Goal: Task Accomplishment & Management: Use online tool/utility

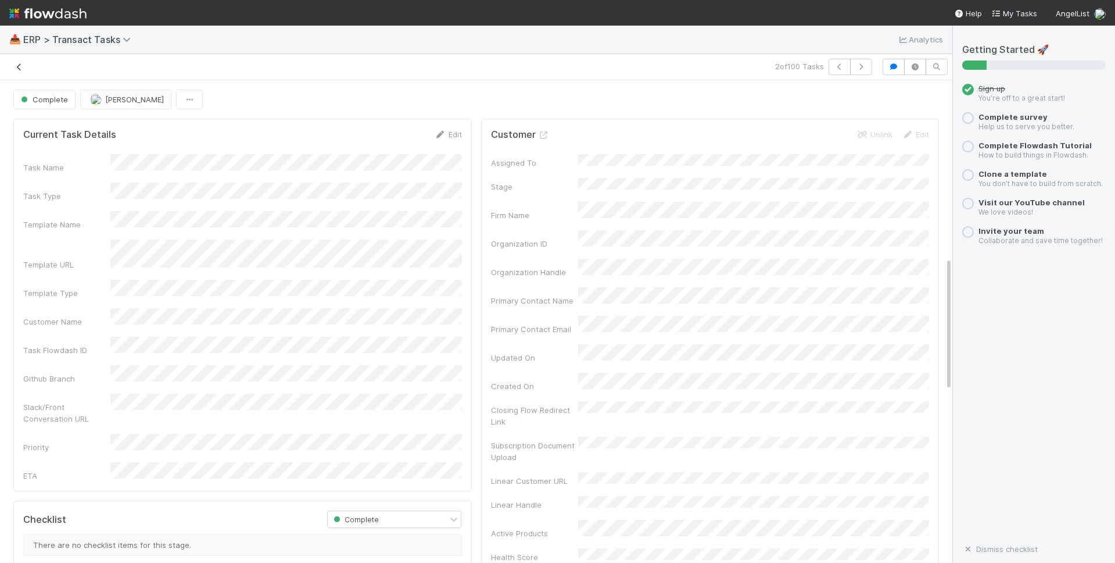
scroll to position [636, 0]
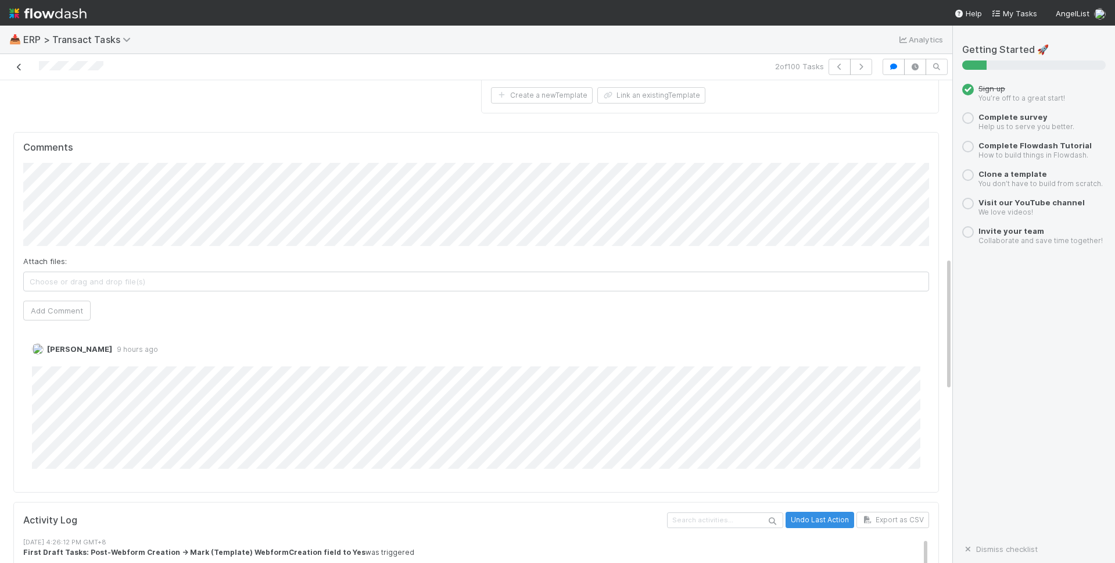
click at [20, 69] on icon at bounding box center [19, 67] width 12 height 8
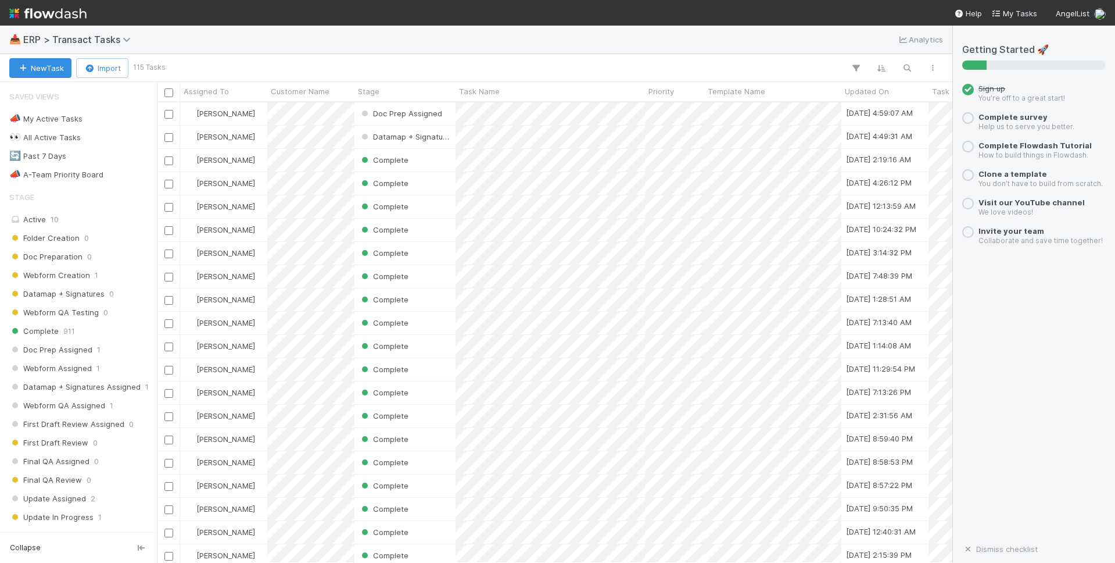
scroll to position [460, 796]
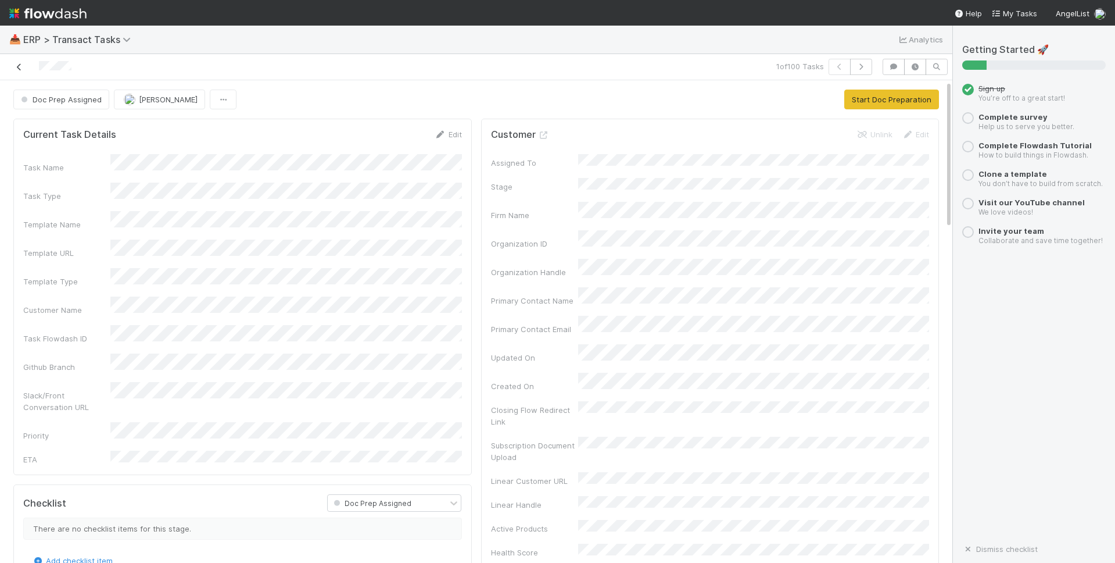
click at [20, 67] on icon at bounding box center [19, 67] width 12 height 8
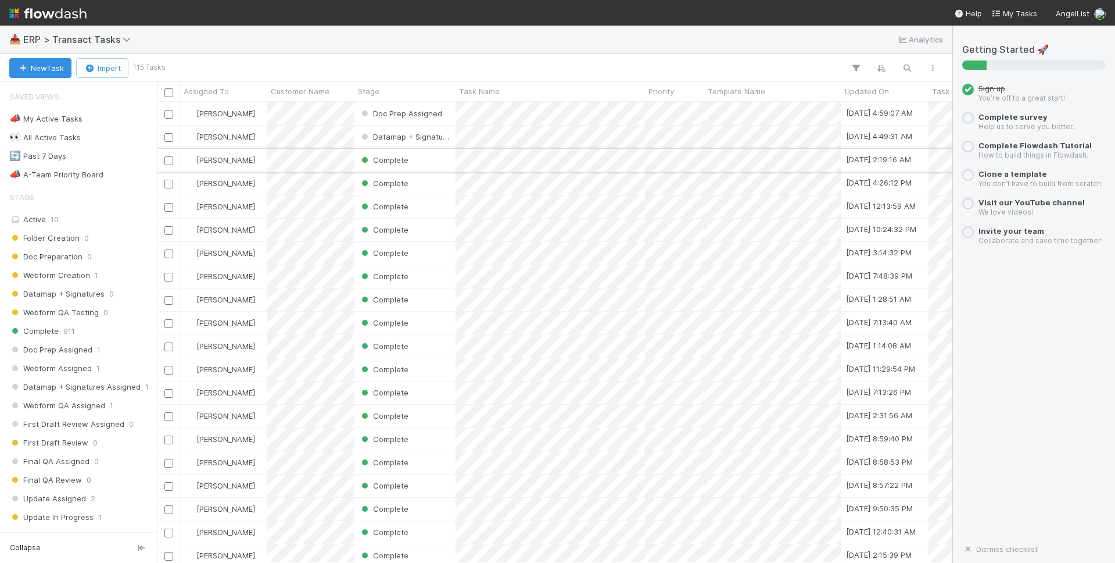
scroll to position [460, 796]
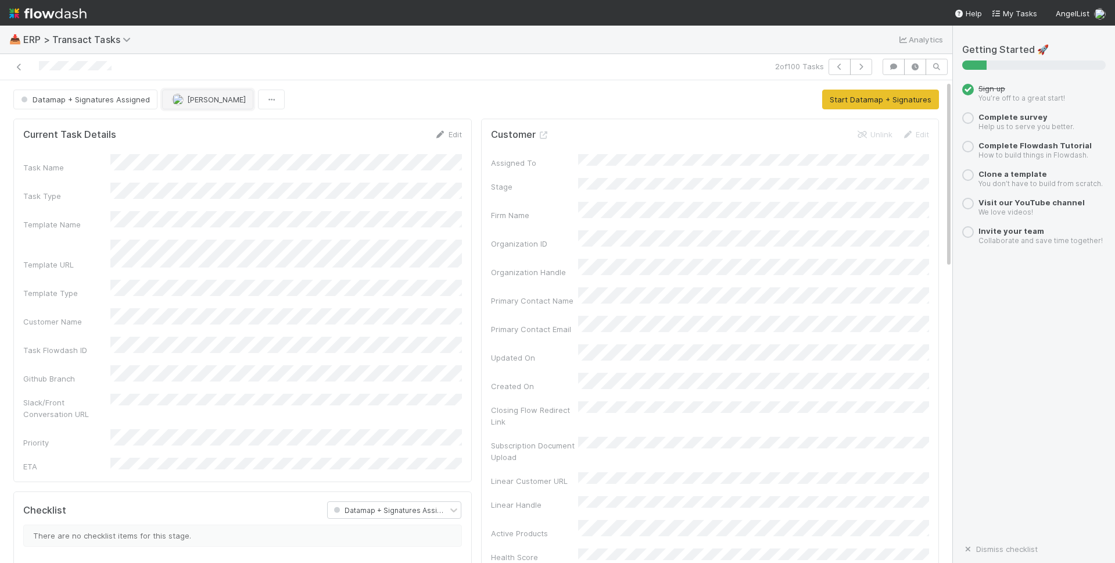
click at [218, 101] on span "[PERSON_NAME]" at bounding box center [216, 99] width 59 height 9
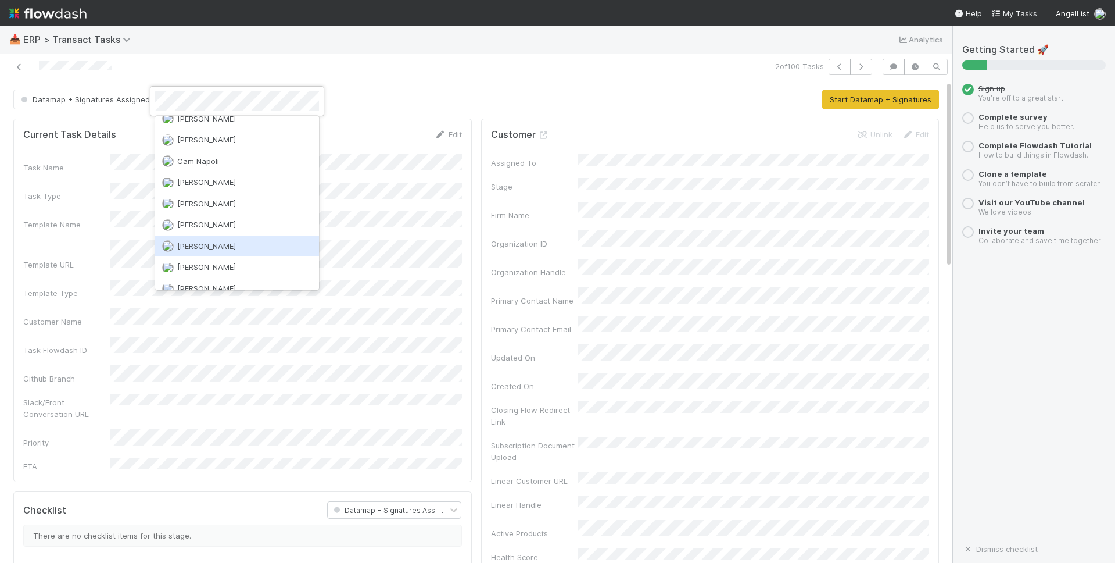
scroll to position [117, 0]
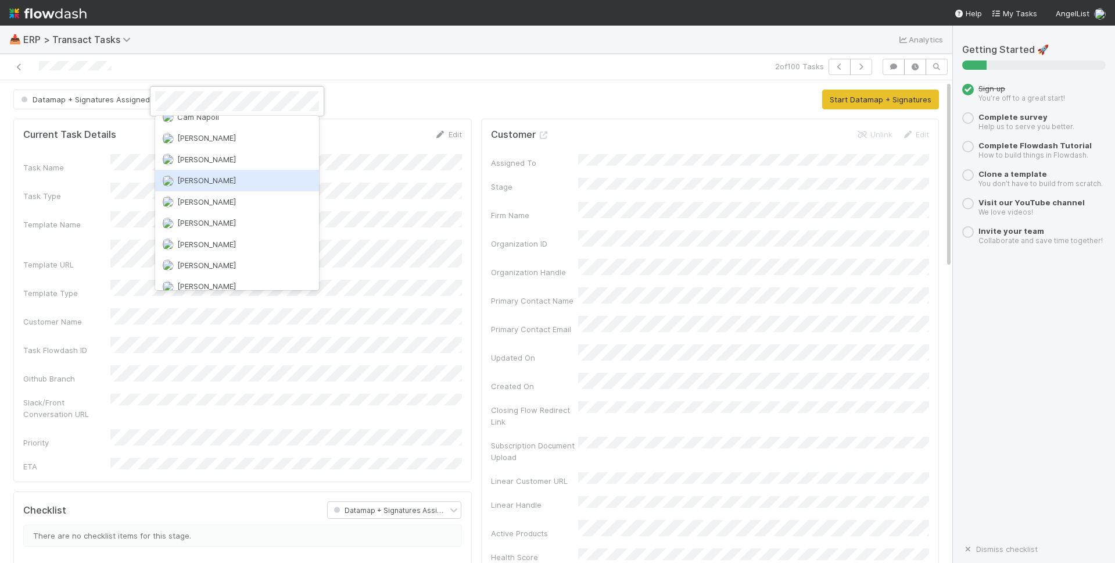
click at [244, 176] on div "[PERSON_NAME]" at bounding box center [237, 180] width 164 height 21
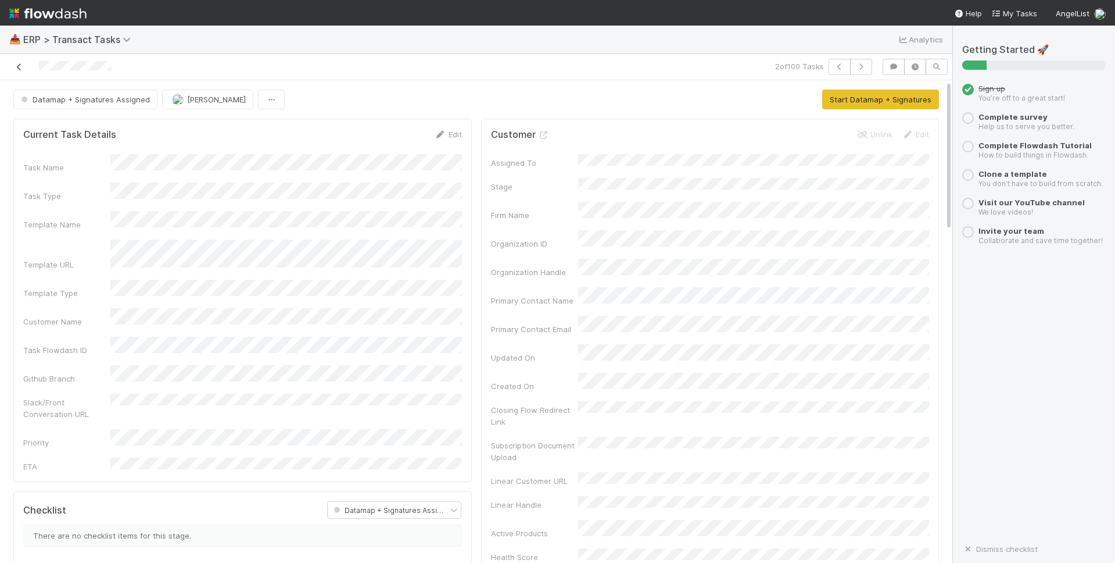
click at [23, 71] on link at bounding box center [19, 67] width 12 height 12
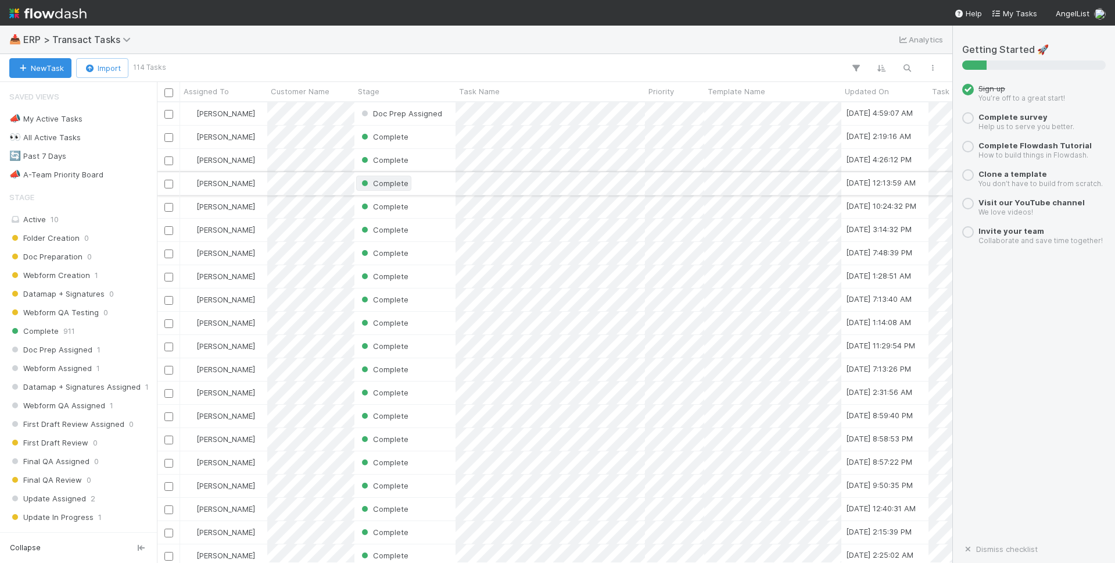
scroll to position [460, 796]
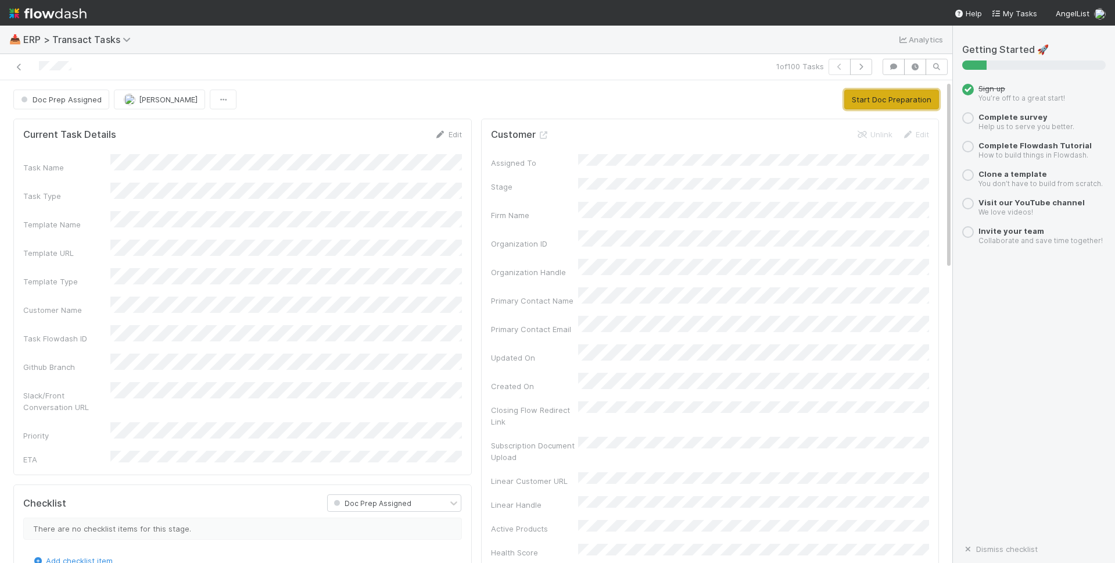
click at [897, 103] on button "Start Doc Preparation" at bounding box center [891, 100] width 95 height 20
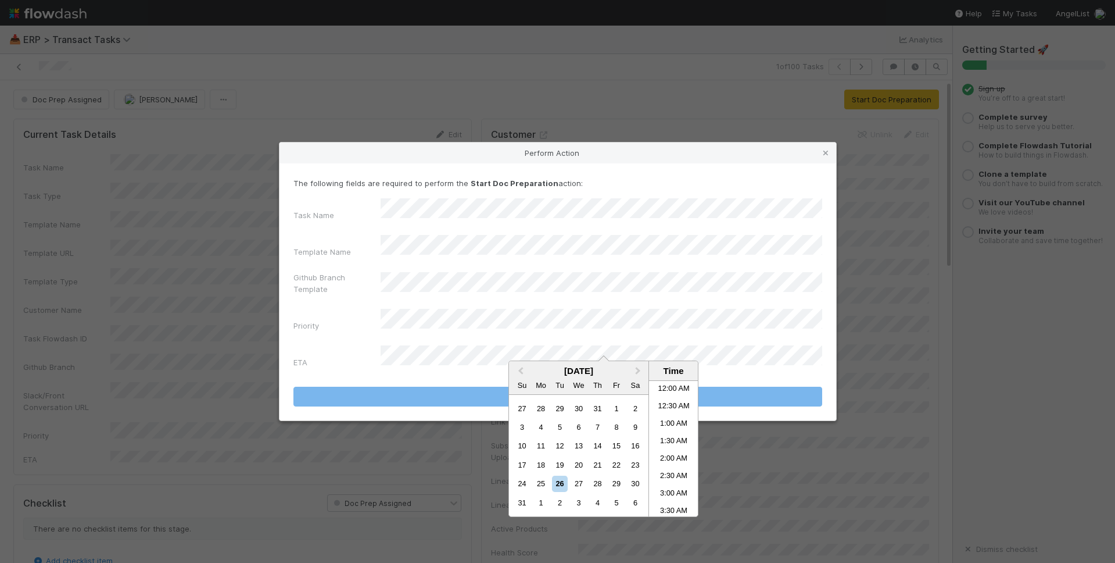
scroll to position [534, 0]
click at [578, 486] on div "27" at bounding box center [579, 483] width 16 height 16
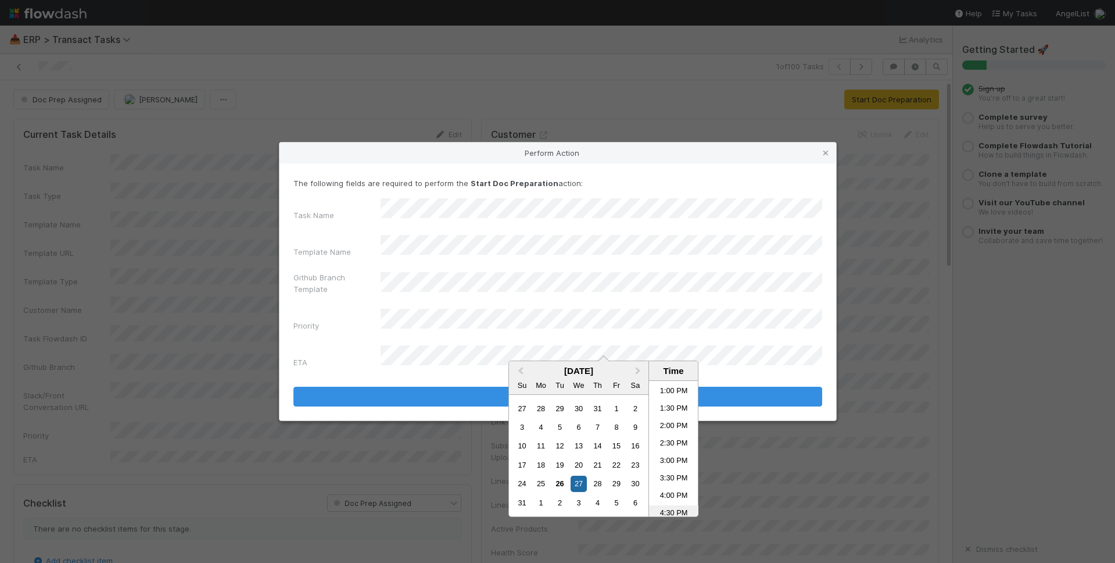
scroll to position [49, 0]
click at [672, 411] on li "2:00 AM" at bounding box center [673, 410] width 49 height 17
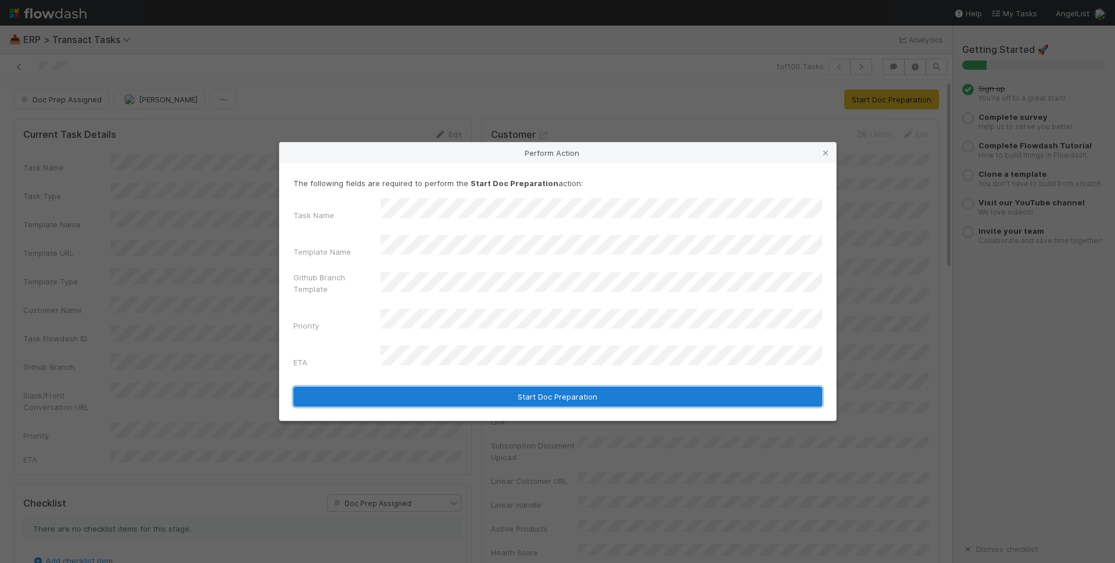
click at [451, 386] on button "Start Doc Preparation" at bounding box center [557, 396] width 529 height 20
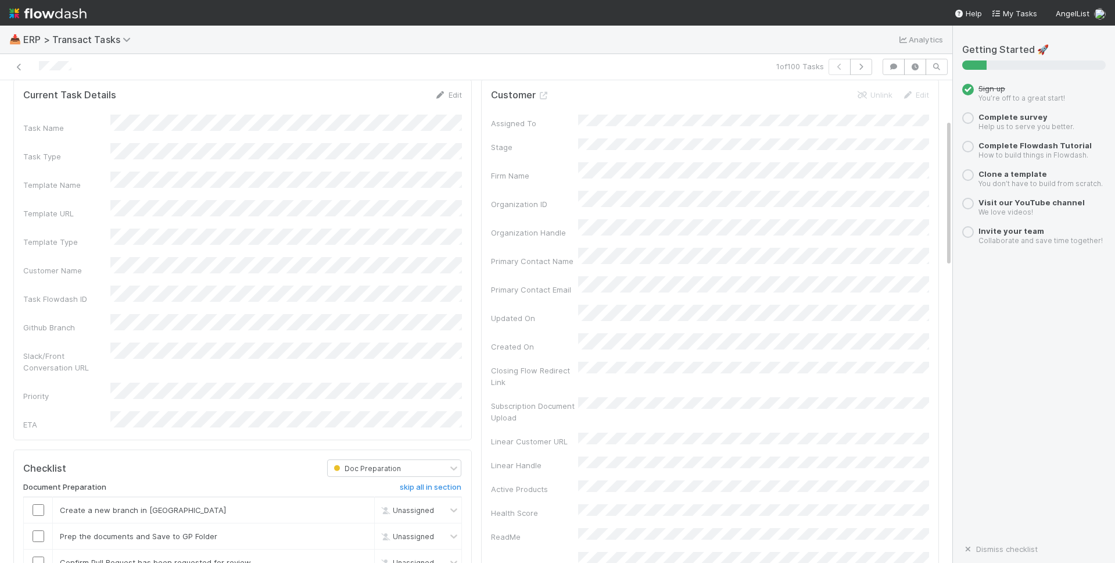
scroll to position [198, 0]
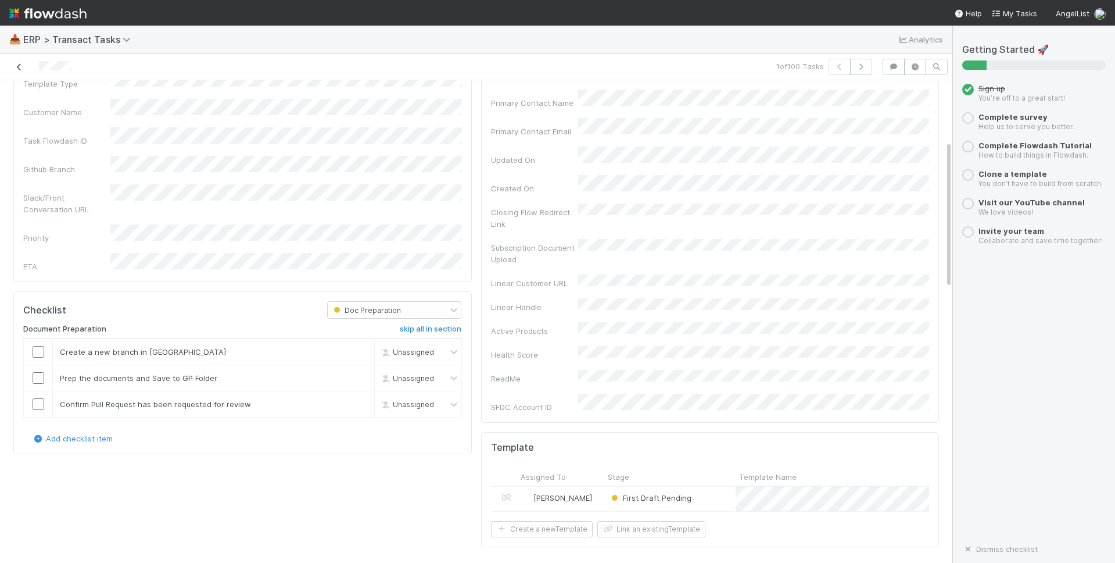
click at [17, 68] on icon at bounding box center [19, 67] width 12 height 8
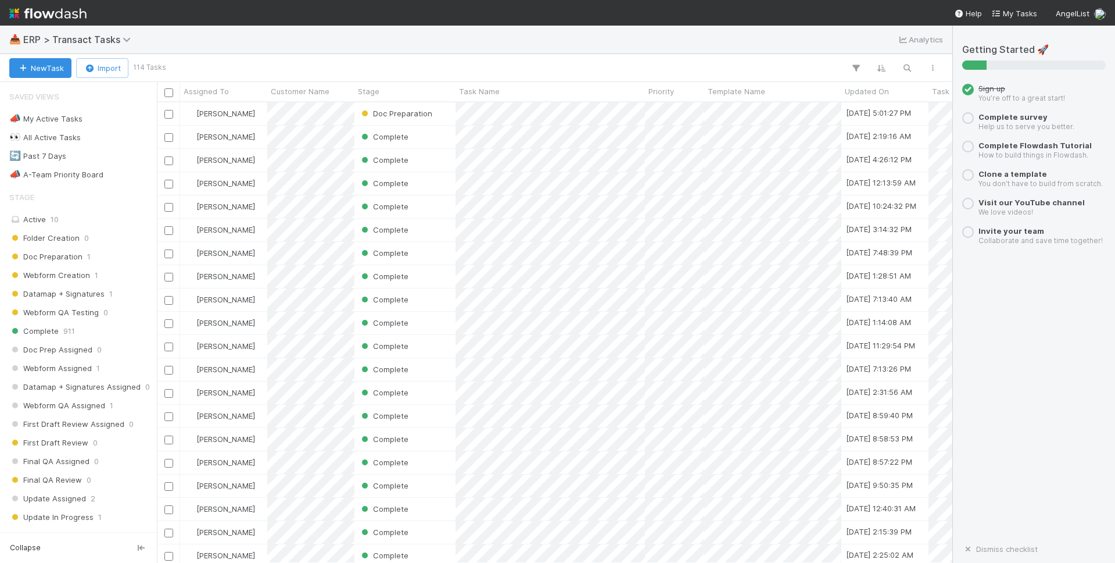
scroll to position [460, 796]
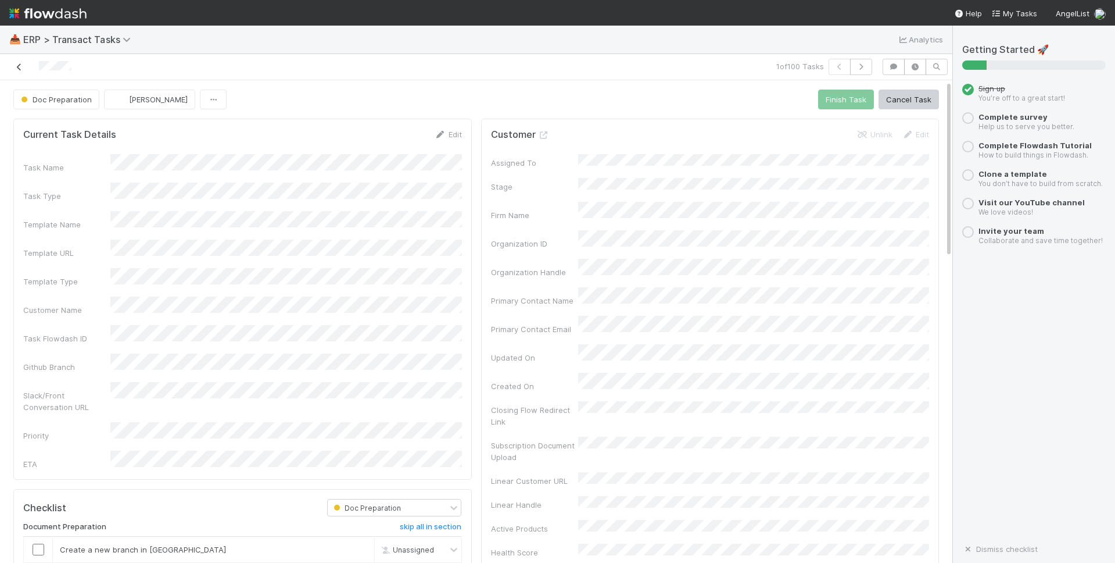
click at [16, 62] on link at bounding box center [19, 67] width 12 height 12
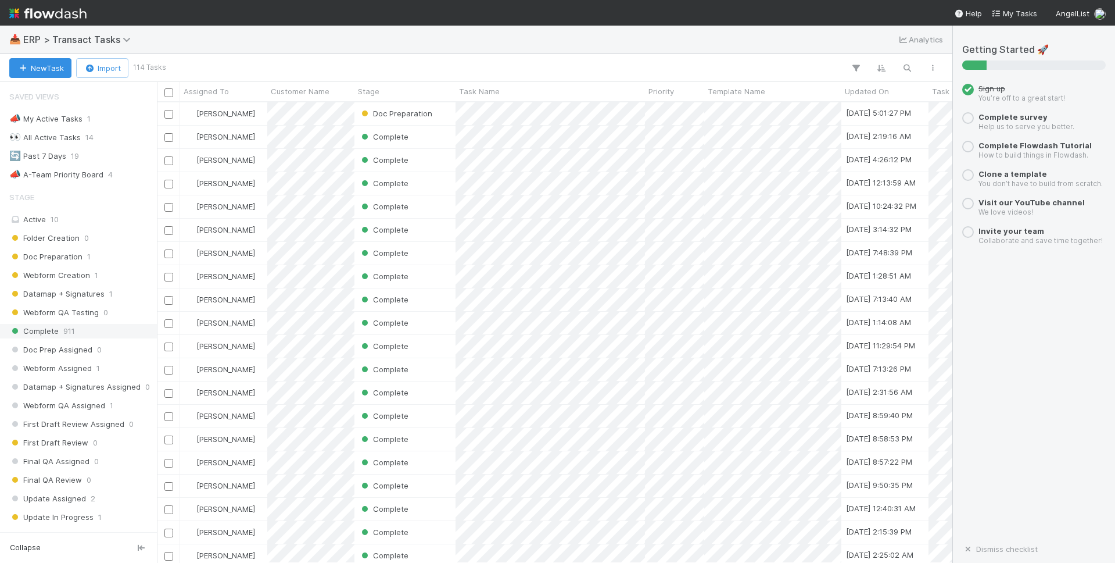
scroll to position [264, 0]
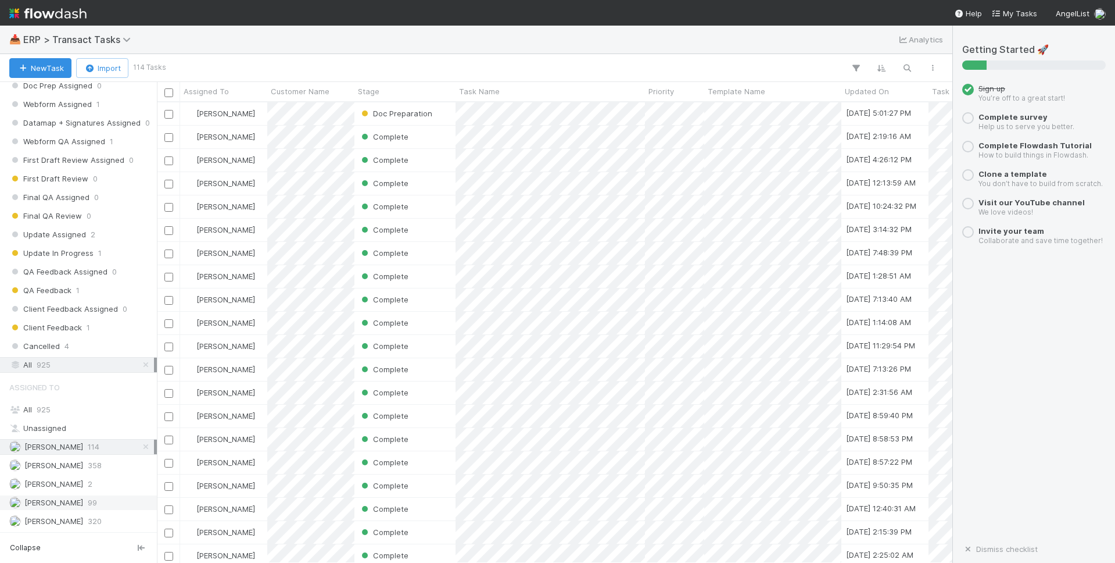
click at [70, 497] on span "[PERSON_NAME]" at bounding box center [53, 501] width 59 height 9
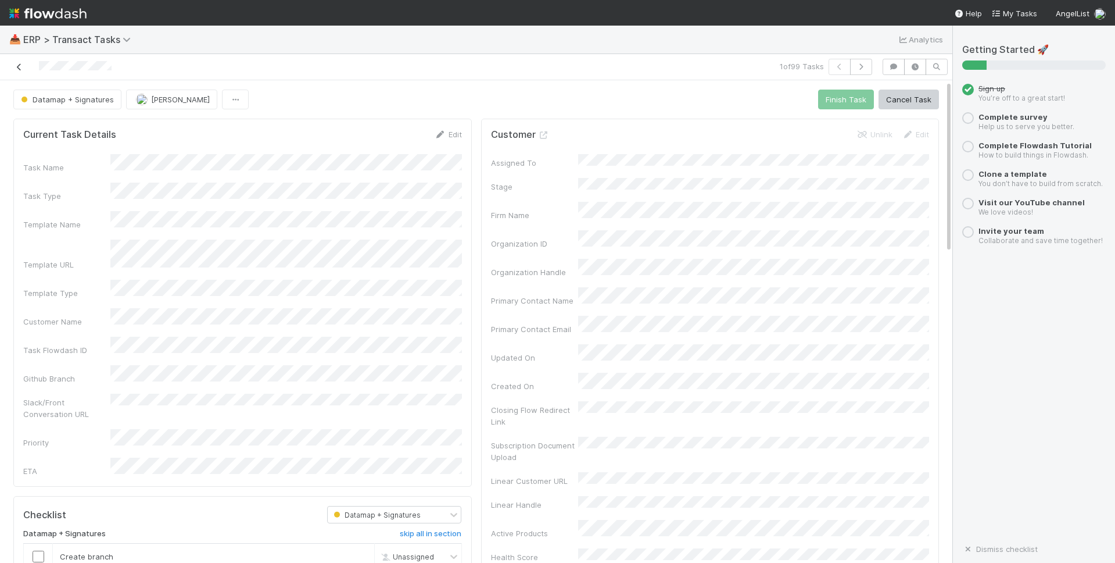
click at [21, 66] on icon at bounding box center [19, 67] width 12 height 8
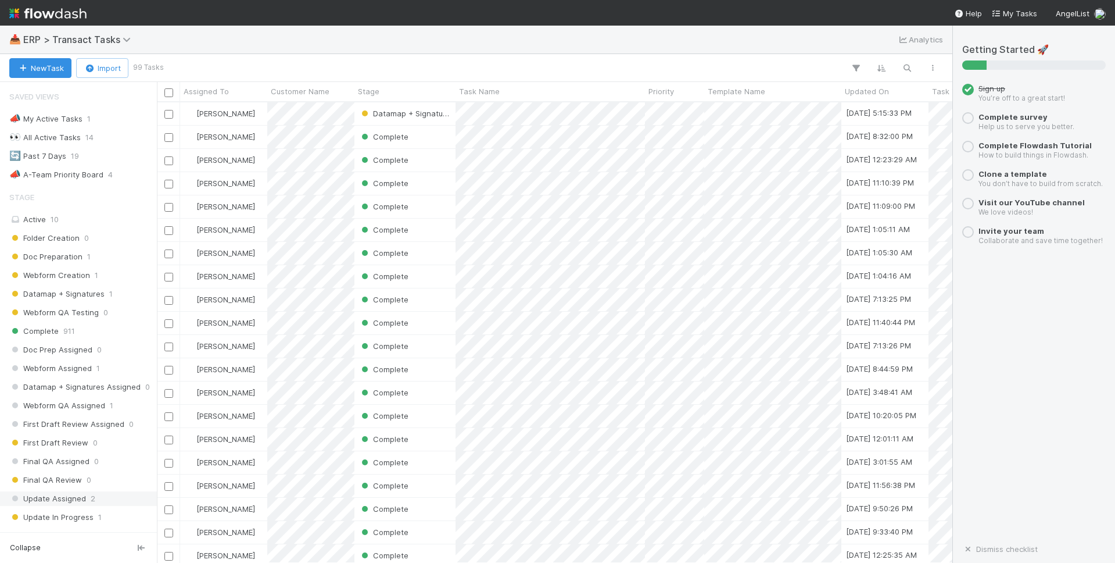
scroll to position [264, 0]
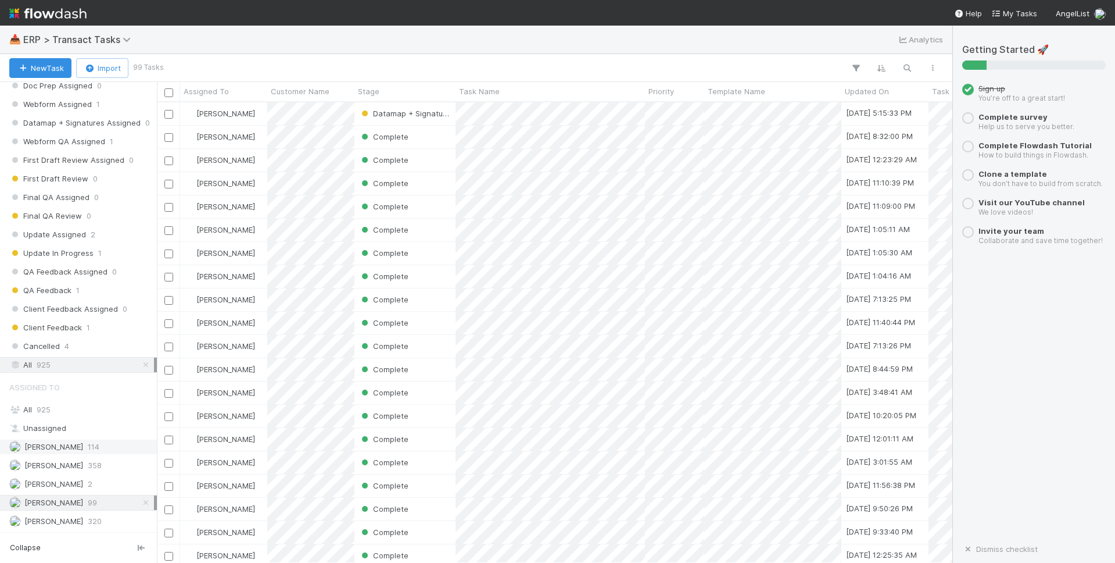
click at [89, 443] on span "114" at bounding box center [94, 446] width 12 height 15
